Goal: Information Seeking & Learning: Check status

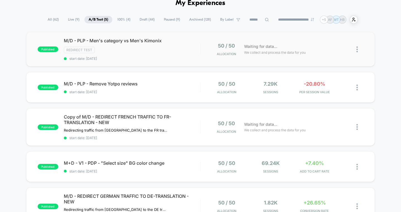
scroll to position [49, 0]
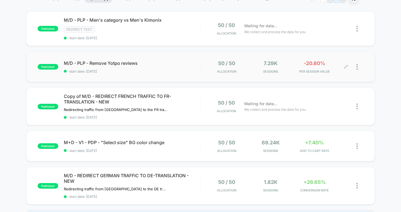
click at [201, 69] on div "50 / 50 Allocation 7.29k Sessions -20.80% PER SESSION VALUE" at bounding box center [282, 66] width 163 height 13
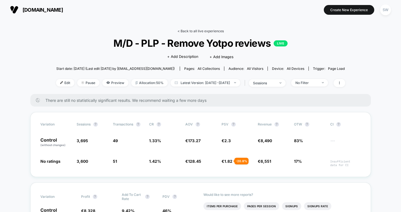
click at [201, 31] on link "< Back to all live experiences" at bounding box center [200, 31] width 46 height 4
